Goal: Task Accomplishment & Management: Manage account settings

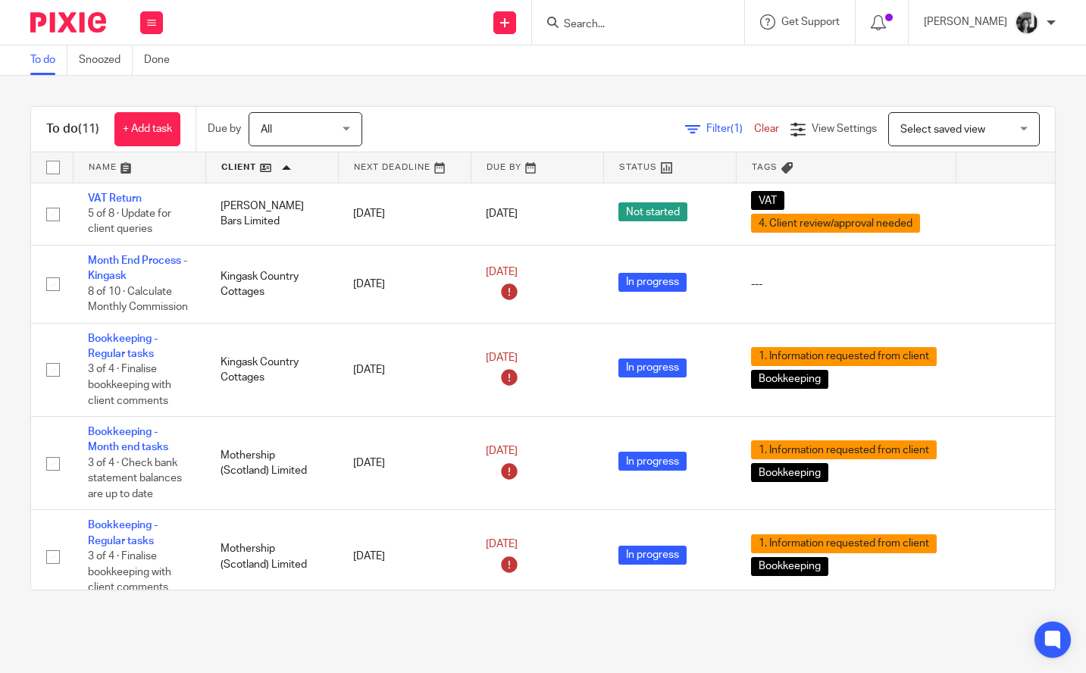
click at [706, 133] on span "Filter (1)" at bounding box center [730, 129] width 48 height 11
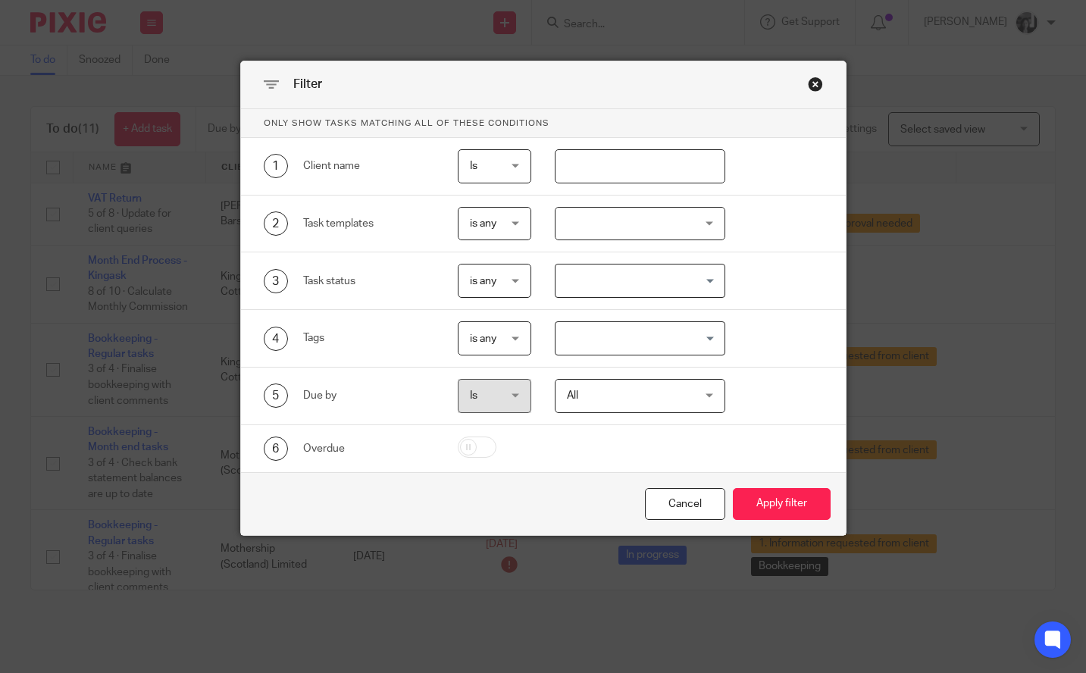
click at [586, 164] on input "text" at bounding box center [640, 166] width 171 height 34
type input "bram"
click at [733, 488] on button "Apply filter" at bounding box center [782, 504] width 98 height 33
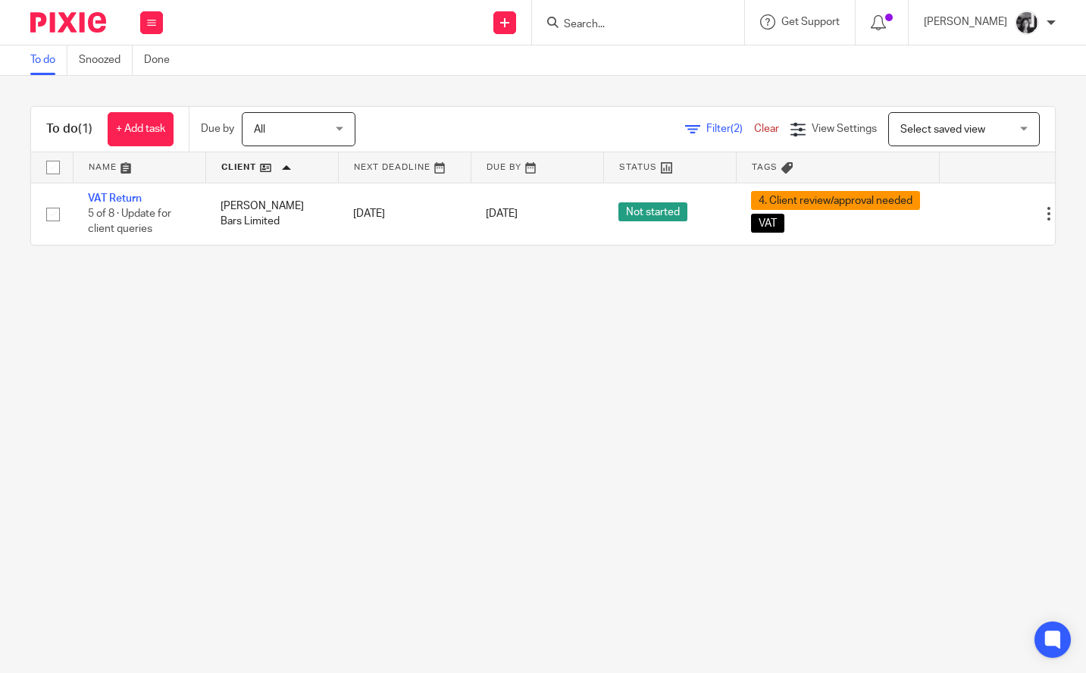
click at [517, 357] on main "To do Snoozed Done To do (1) + Add task Due by All All Today Tomorrow This week…" at bounding box center [543, 336] width 1086 height 673
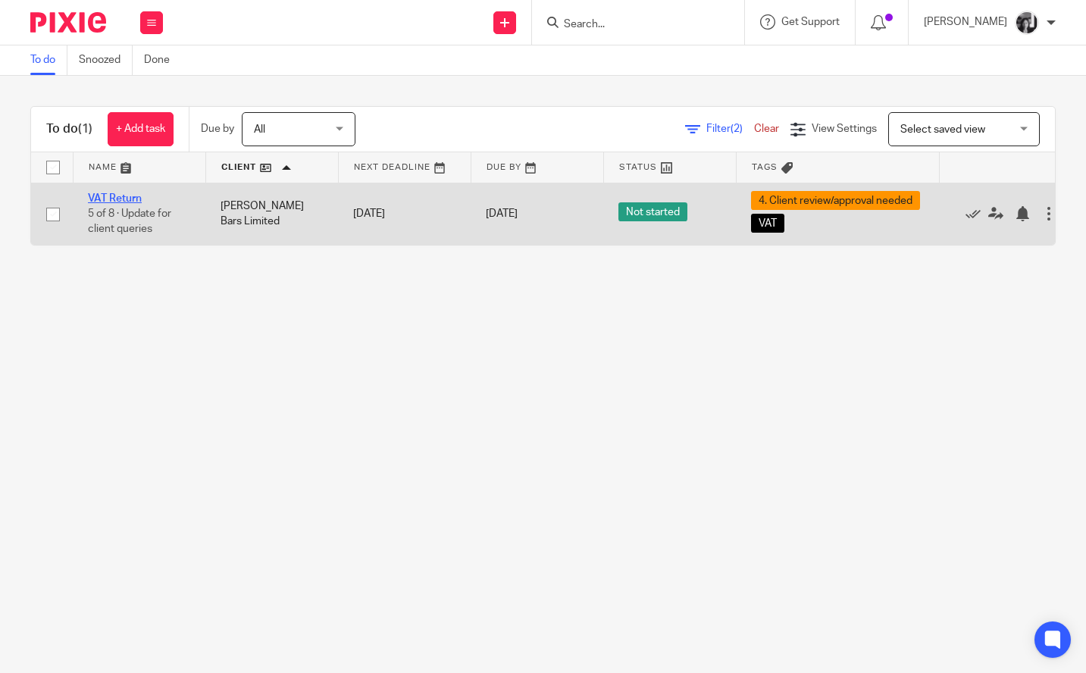
click at [117, 202] on link "VAT Return" at bounding box center [115, 198] width 54 height 11
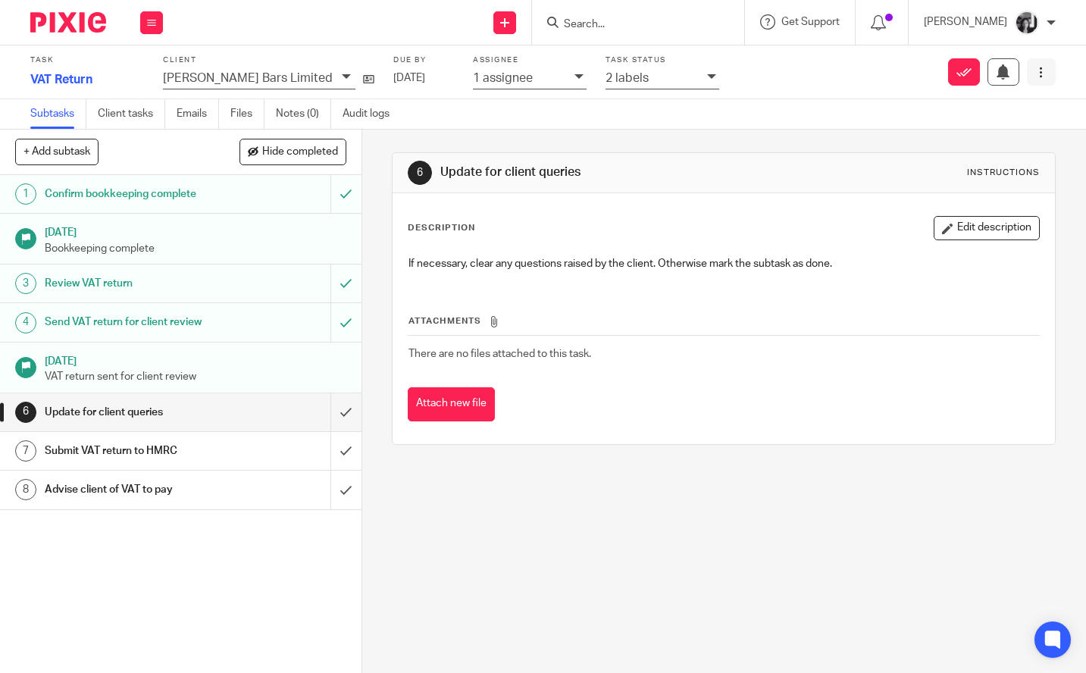
click at [1035, 73] on icon at bounding box center [1040, 72] width 11 height 11
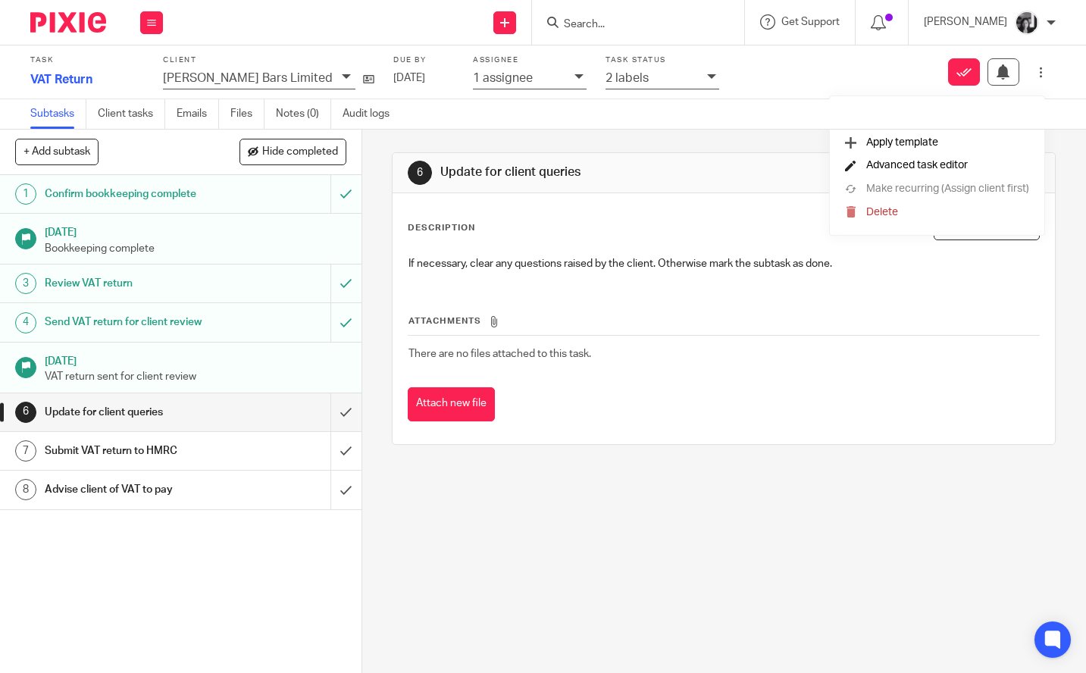
click at [913, 166] on span "Advanced task editor" at bounding box center [917, 165] width 102 height 11
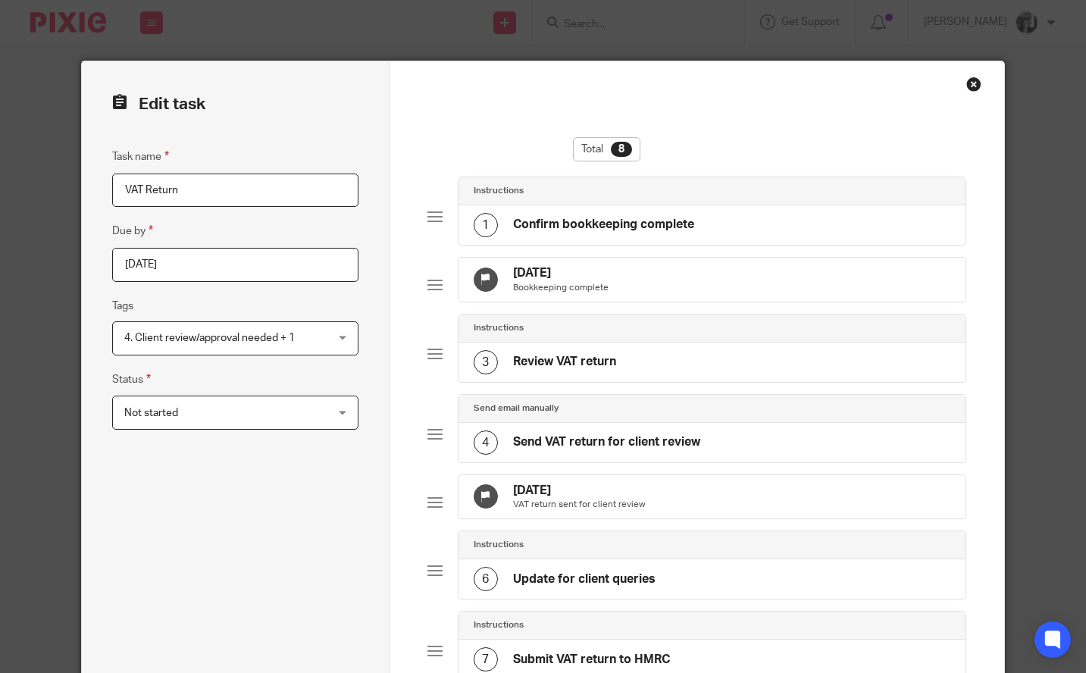
click at [321, 424] on div "Not started Not started" at bounding box center [235, 413] width 246 height 34
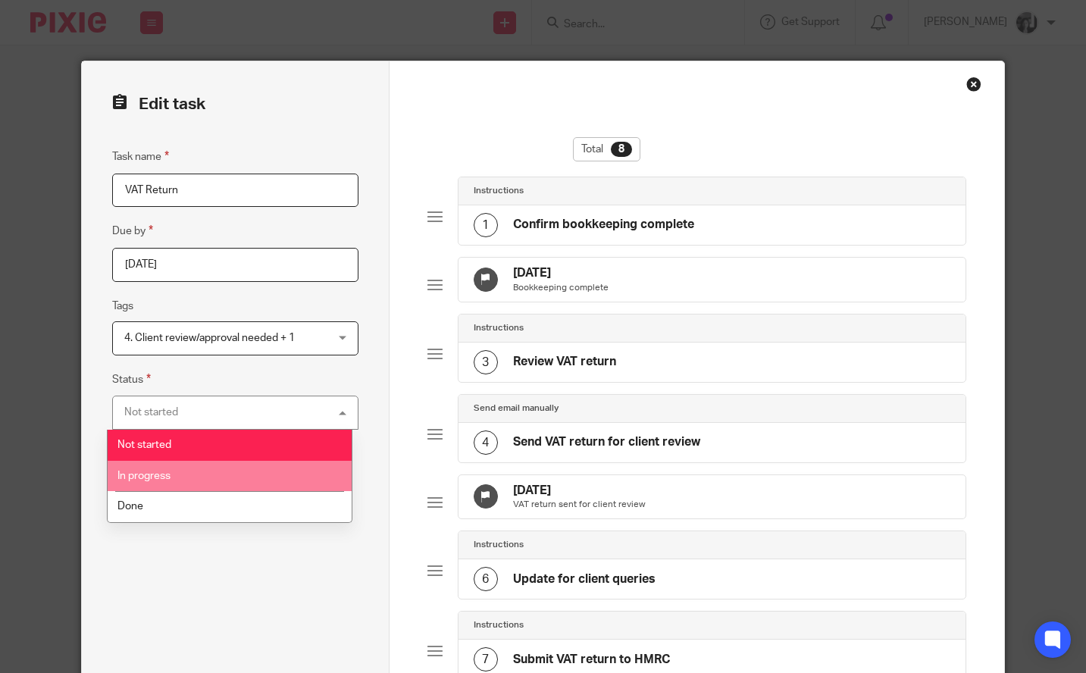
click at [298, 475] on li "In progress" at bounding box center [230, 476] width 244 height 31
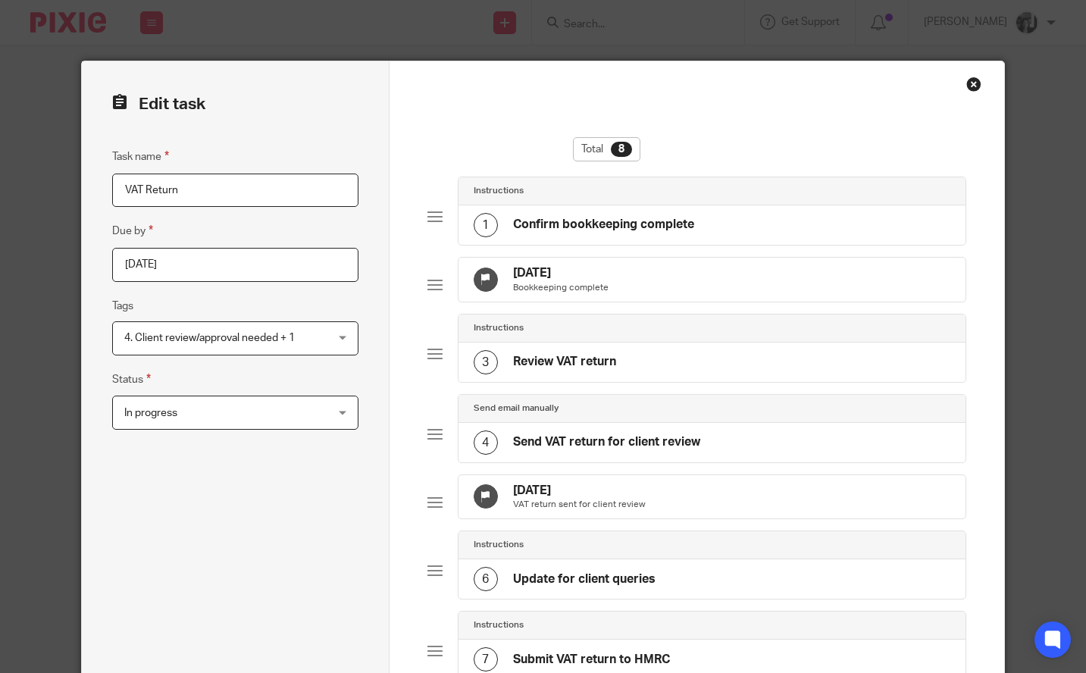
click at [298, 475] on div "Task name VAT Return Due by 2025-10-07 Tags 4. Client review/approval needed + …" at bounding box center [235, 529] width 246 height 763
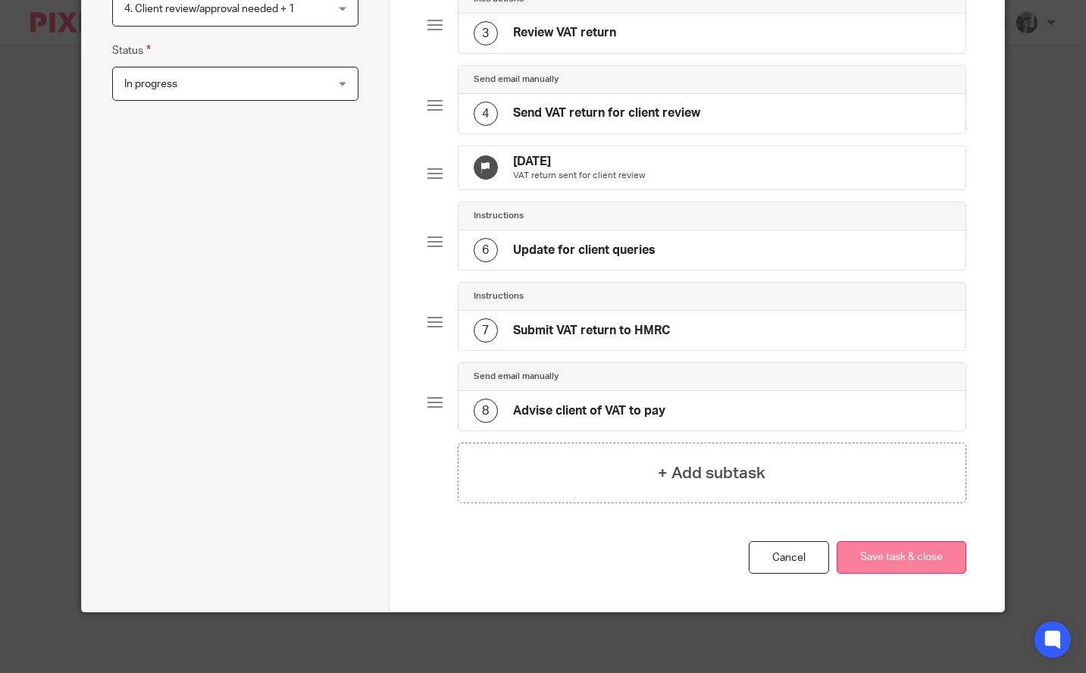
click at [891, 550] on button "Save task & close" at bounding box center [902, 557] width 130 height 33
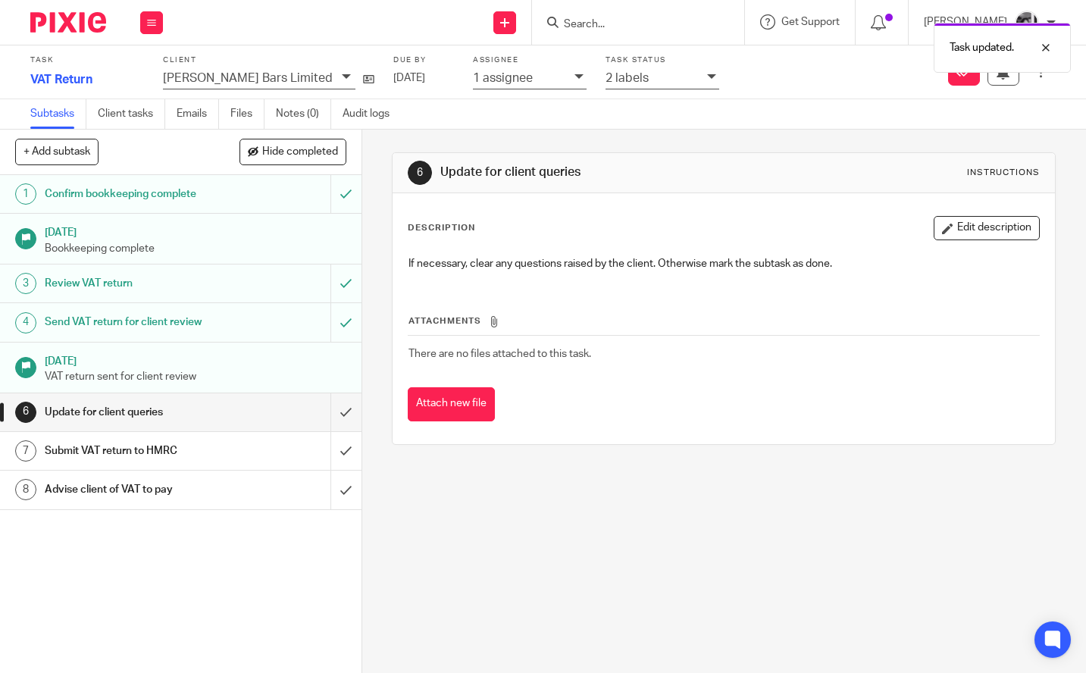
click at [368, 344] on div "6 Update for client queries Instructions Description Edit description If necess…" at bounding box center [724, 401] width 724 height 543
click at [651, 80] on div "2 labels" at bounding box center [663, 79] width 114 height 20
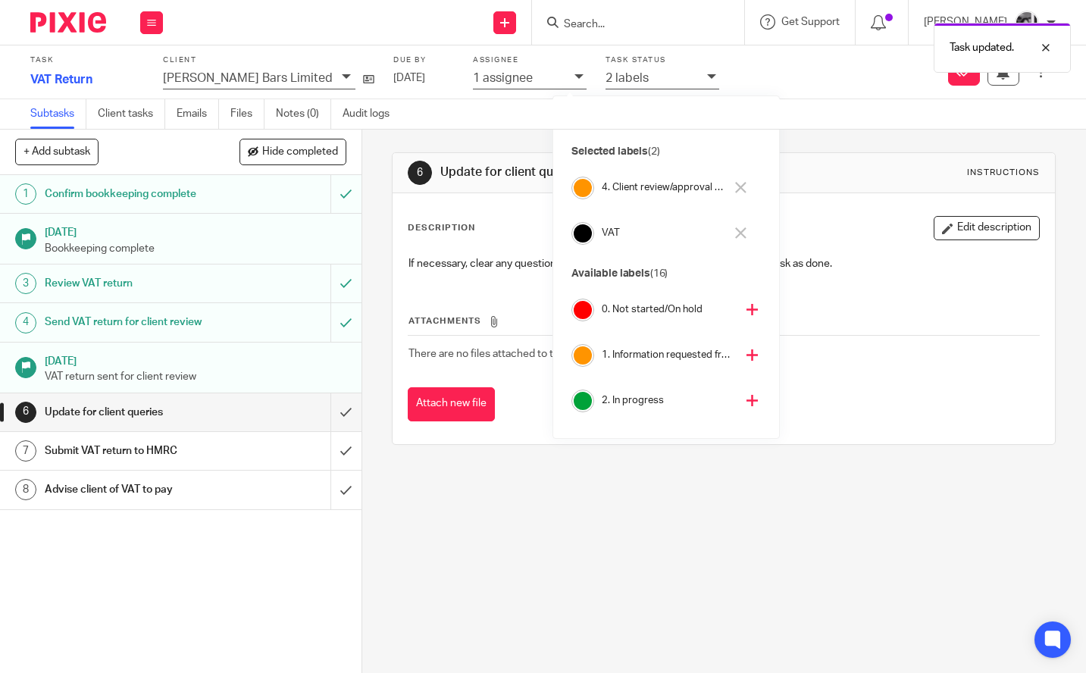
click at [741, 187] on icon at bounding box center [740, 187] width 11 height 11
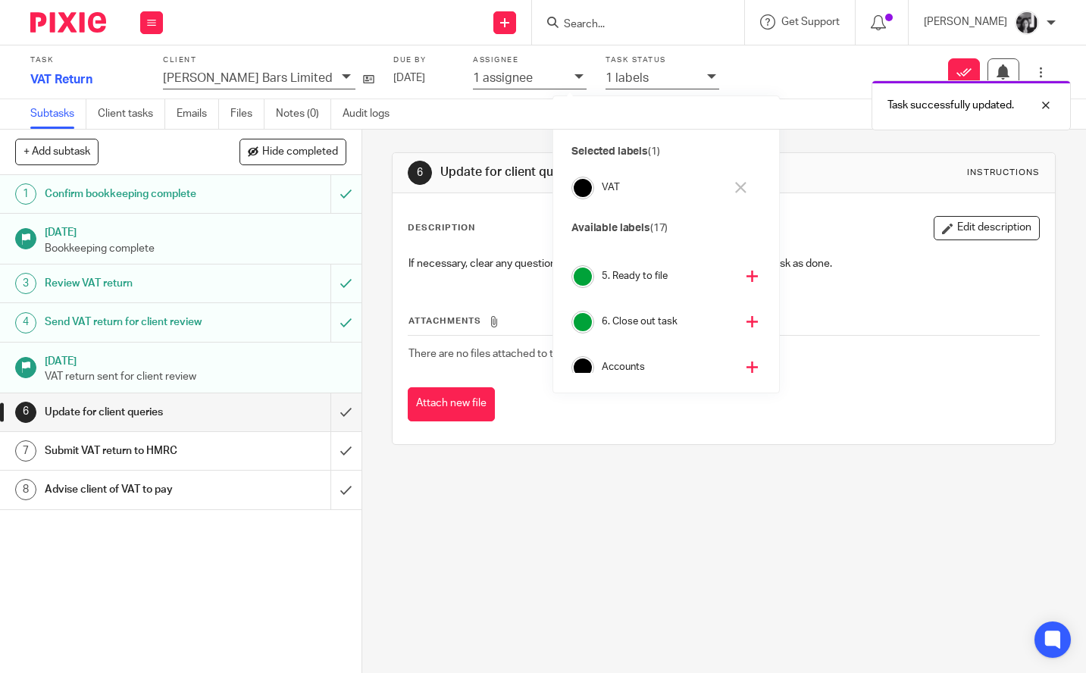
scroll to position [227, 0]
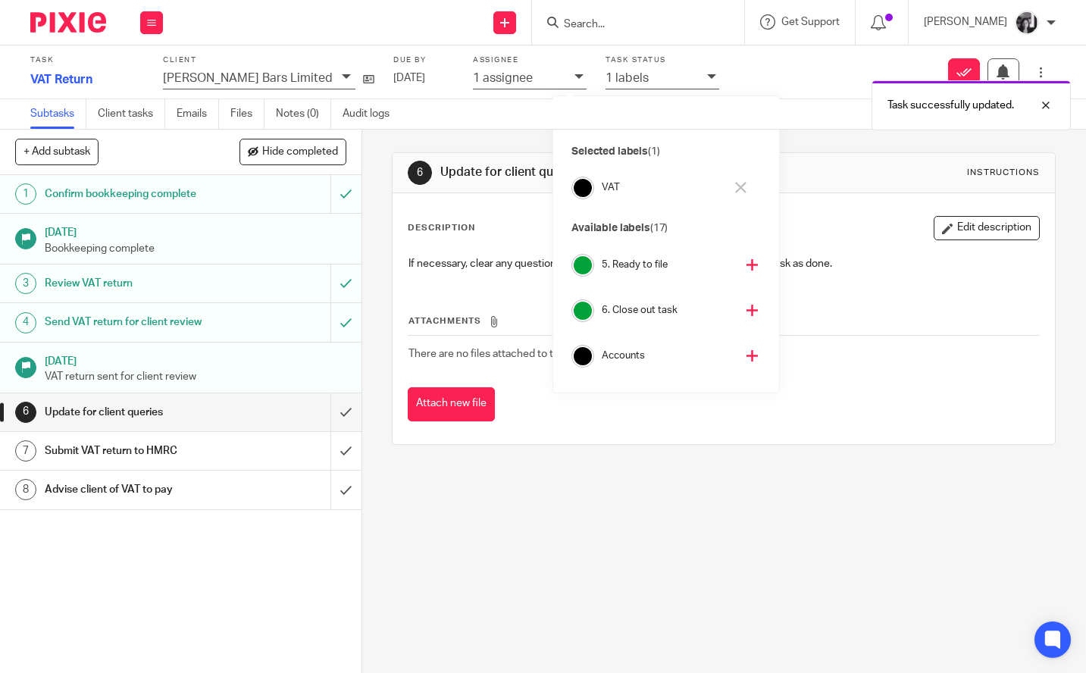
click at [747, 305] on icon at bounding box center [752, 310] width 11 height 11
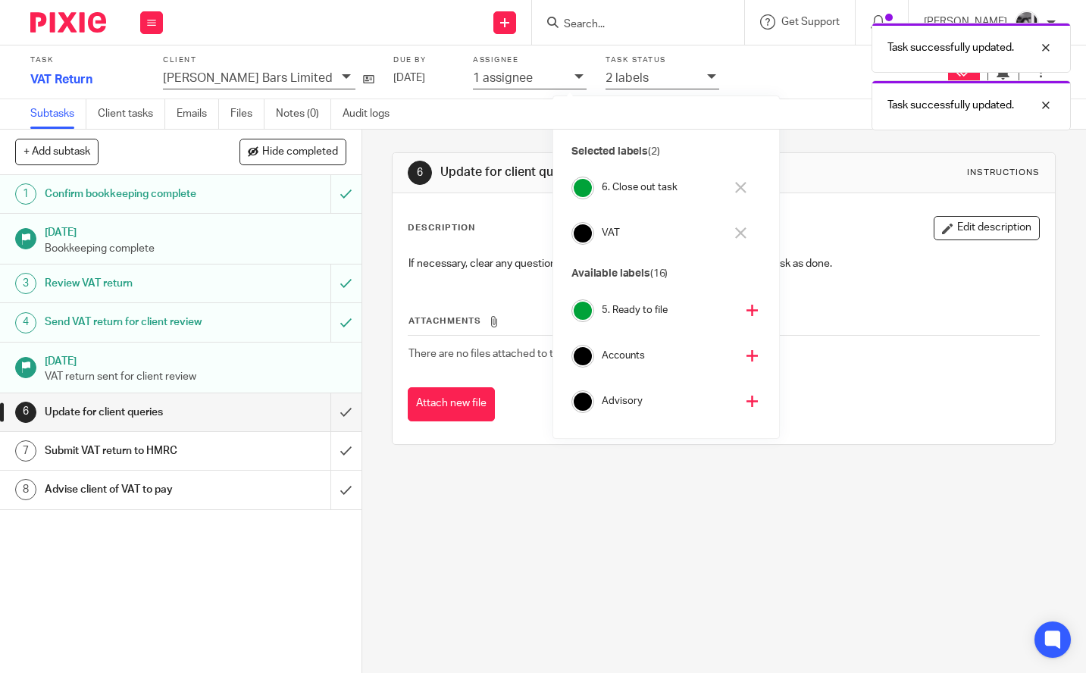
click at [362, 287] on div "6 Update for client queries Instructions Description Edit description If necess…" at bounding box center [724, 401] width 724 height 543
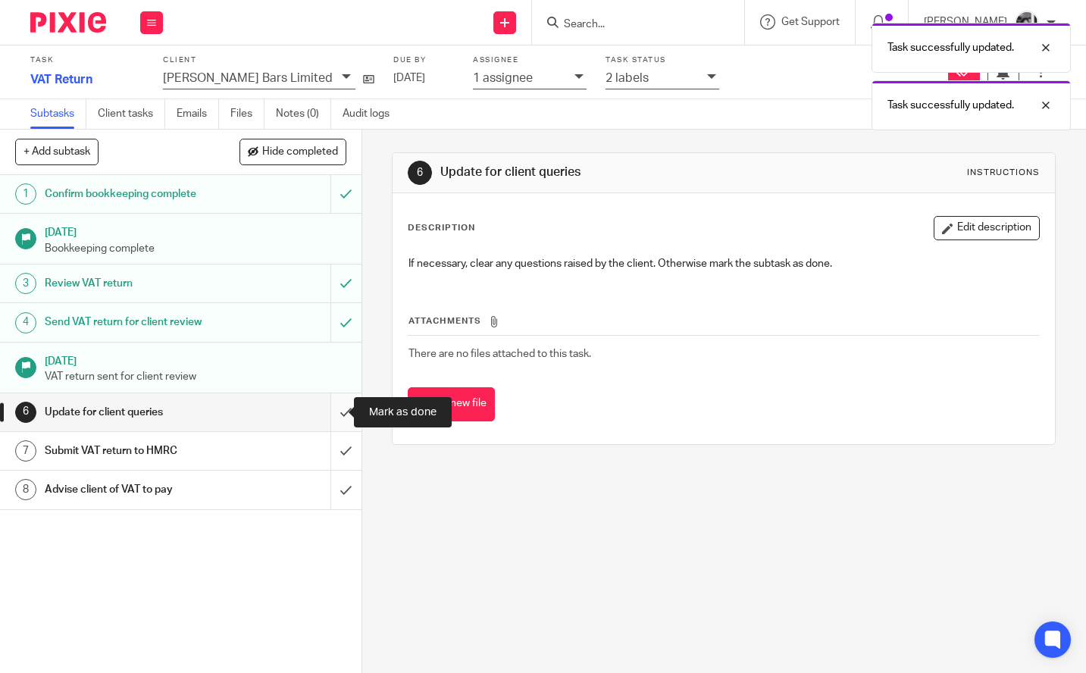
click at [325, 412] on input "submit" at bounding box center [181, 412] width 362 height 38
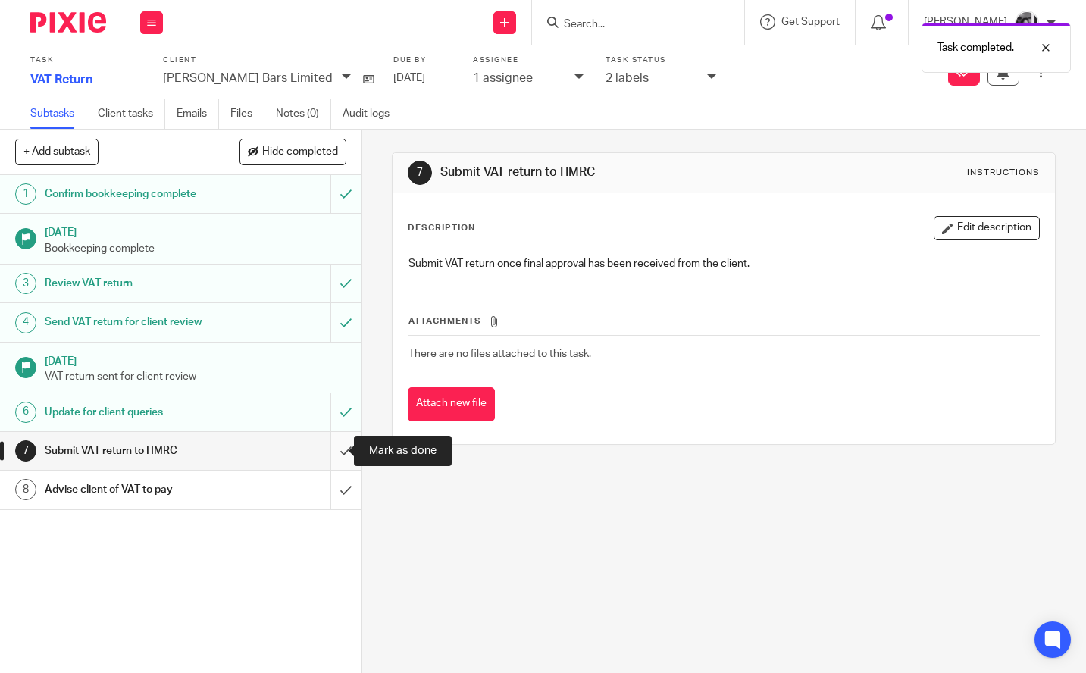
click at [326, 452] on input "submit" at bounding box center [181, 451] width 362 height 38
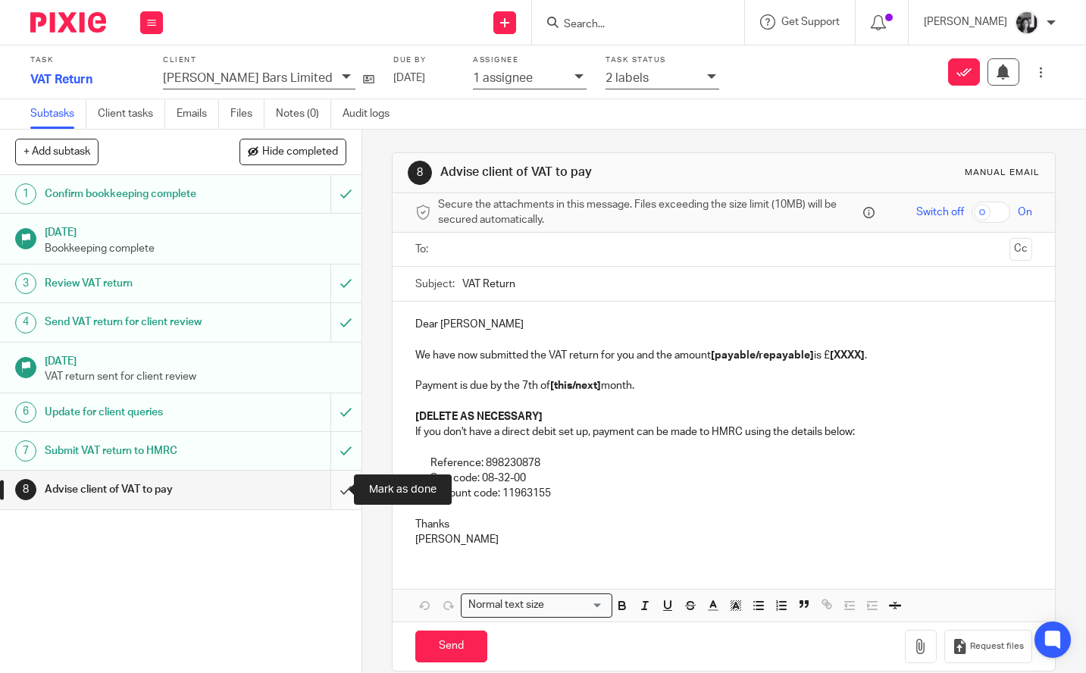
click at [327, 490] on input "submit" at bounding box center [181, 490] width 362 height 38
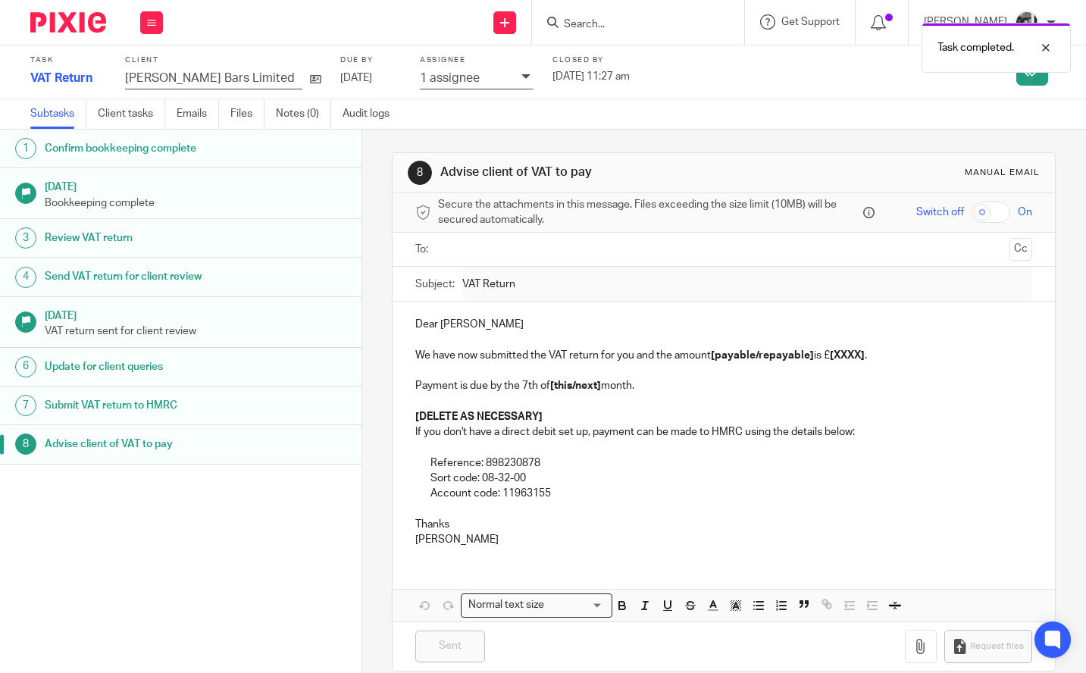
scroll to position [21, 0]
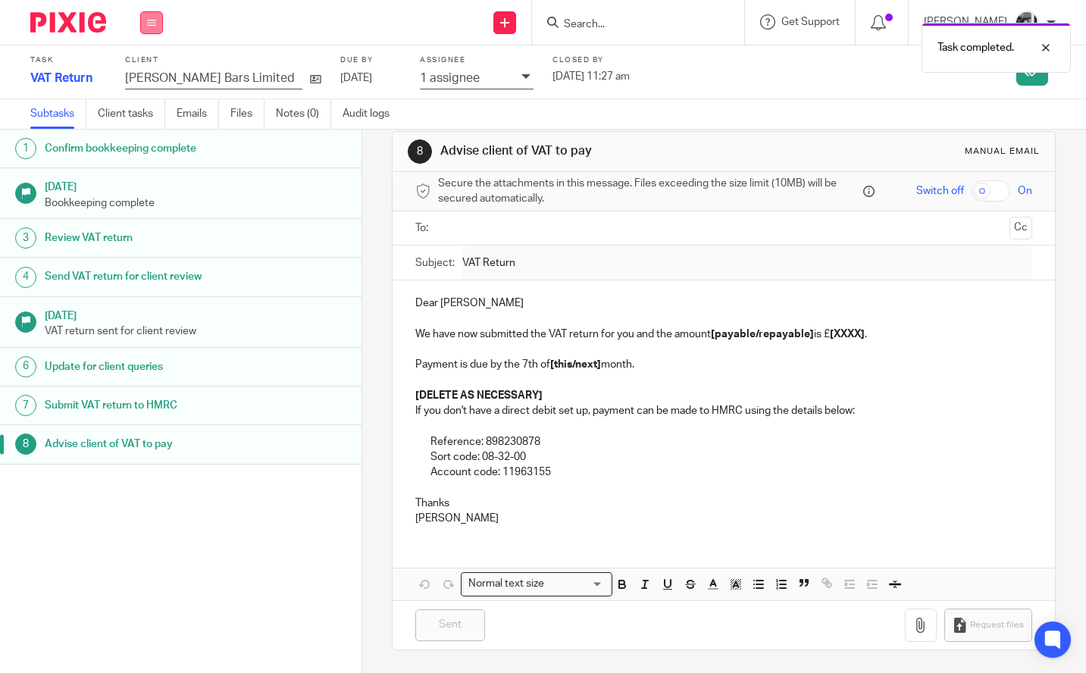
click at [152, 22] on icon at bounding box center [151, 22] width 9 height 9
click at [151, 69] on link "Work" at bounding box center [144, 70] width 27 height 11
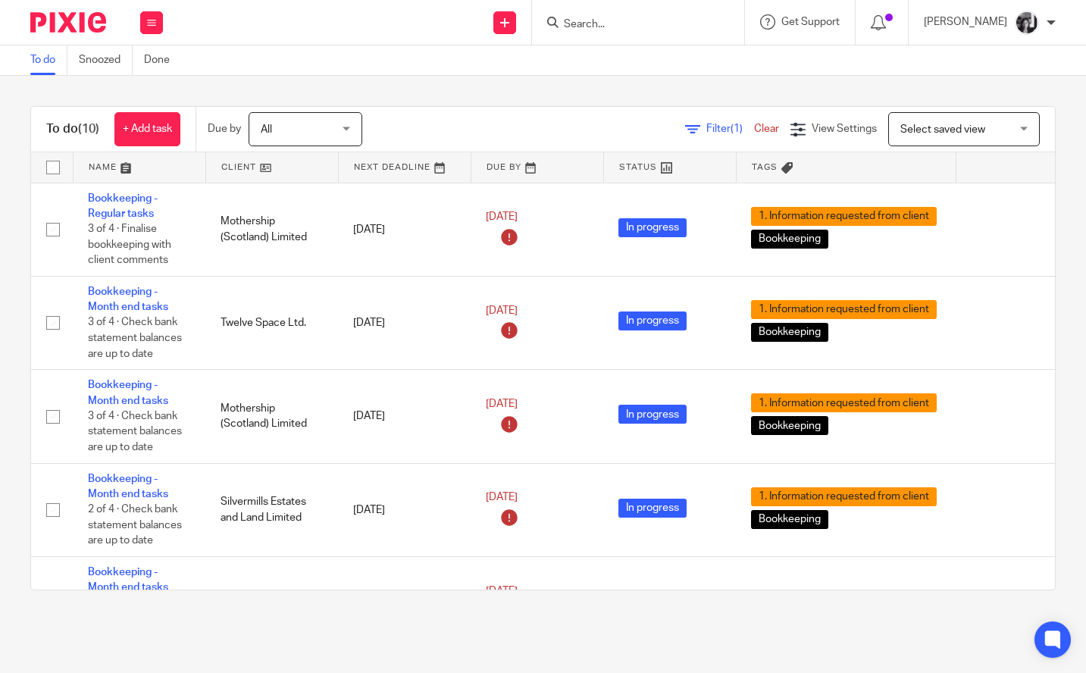
click at [706, 124] on span "Filter (1)" at bounding box center [730, 129] width 48 height 11
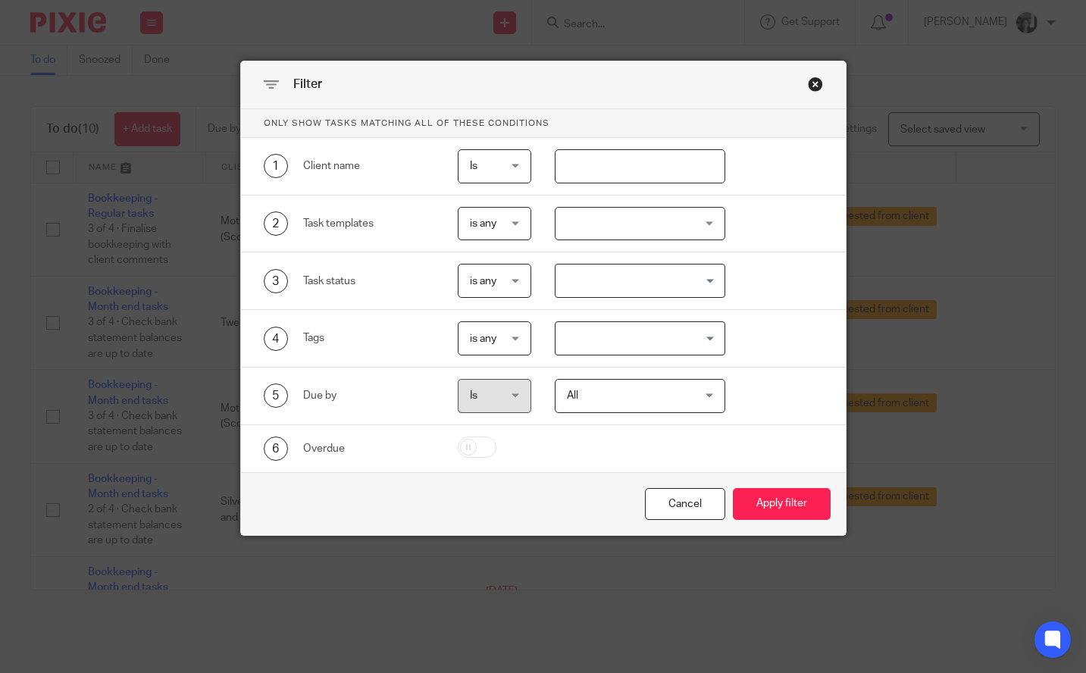
click at [622, 179] on input "text" at bounding box center [640, 166] width 171 height 34
type input "[PERSON_NAME]"
click at [733, 488] on button "Apply filter" at bounding box center [782, 504] width 98 height 33
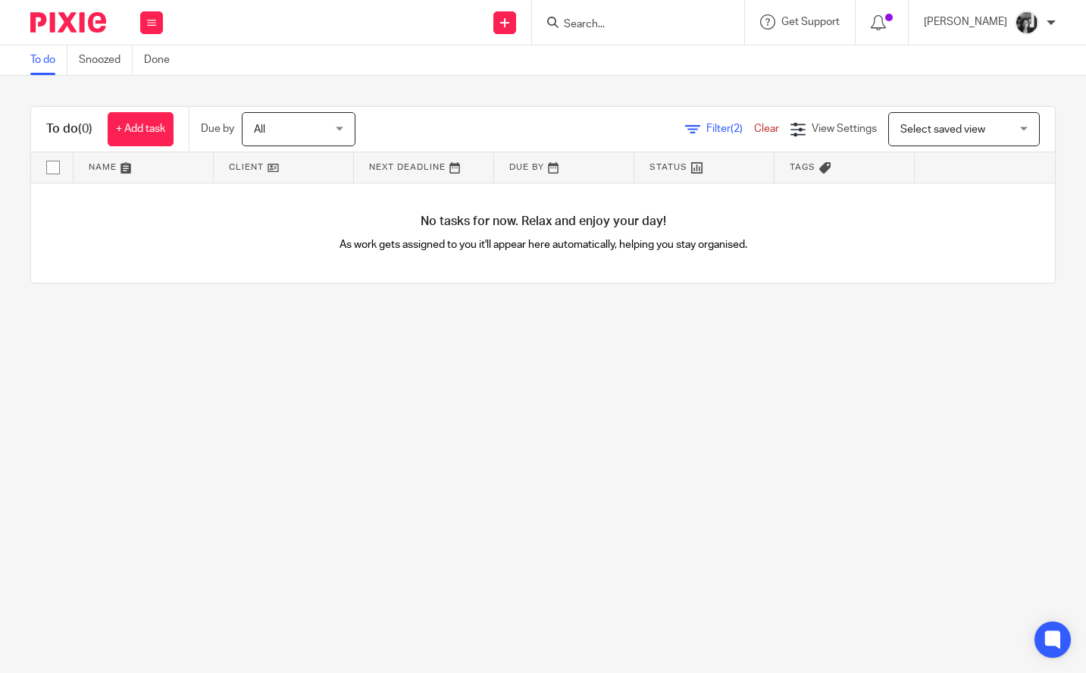
click at [706, 131] on span "Filter (2)" at bounding box center [730, 129] width 48 height 11
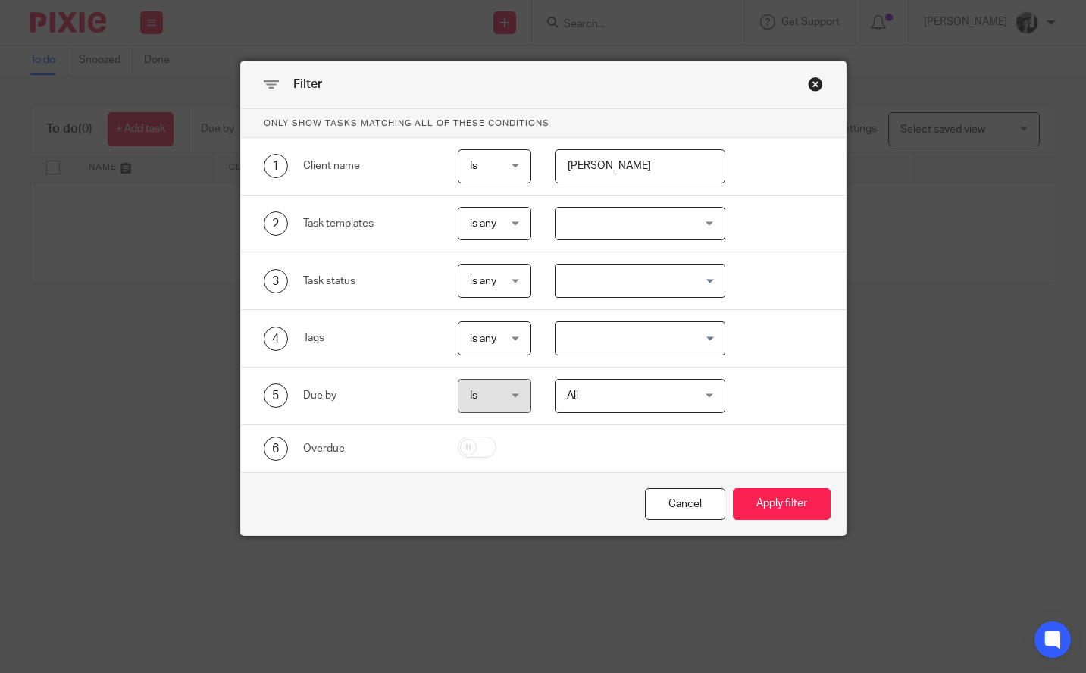
drag, startPoint x: 622, startPoint y: 175, endPoint x: 546, endPoint y: 168, distance: 76.9
click at [546, 168] on div "bram" at bounding box center [628, 166] width 194 height 34
type input "red"
click at [733, 488] on button "Apply filter" at bounding box center [782, 504] width 98 height 33
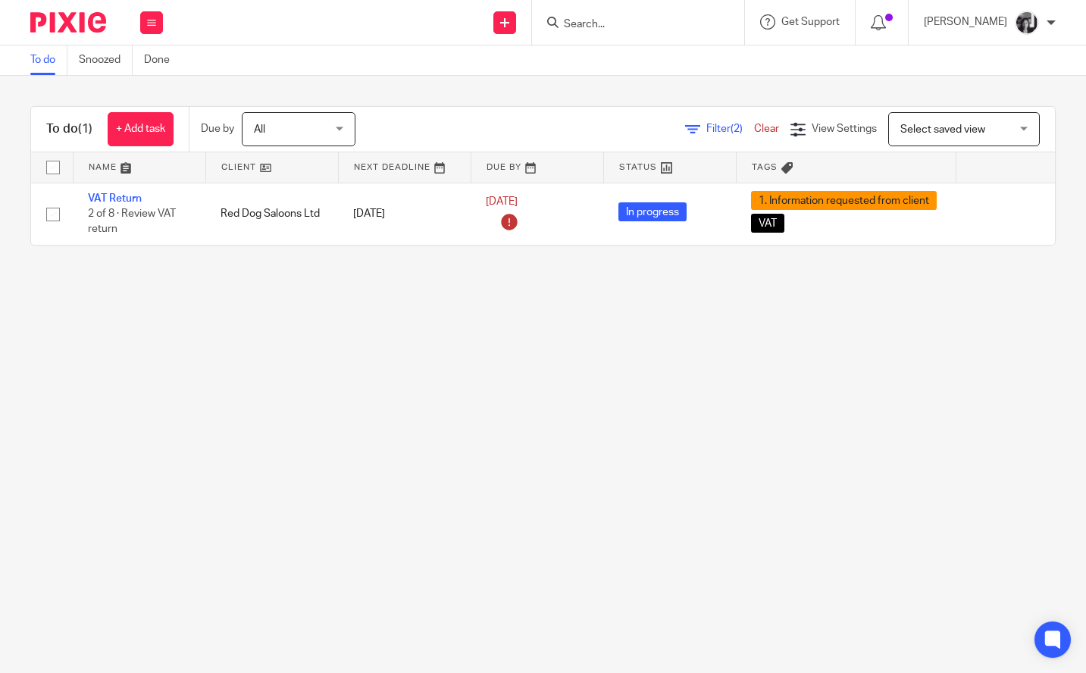
click at [387, 375] on main "To do Snoozed Done To do (1) + Add task Due by All All [DATE] [DATE] This week …" at bounding box center [543, 336] width 1086 height 673
